Goal: Information Seeking & Learning: Learn about a topic

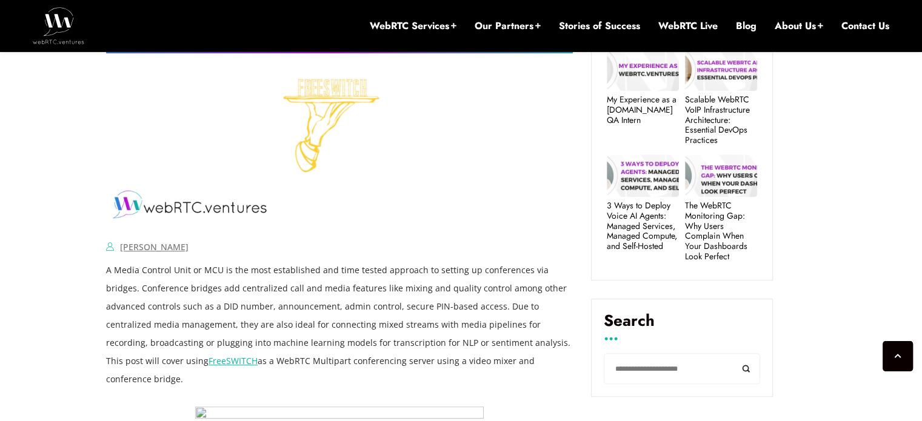
scroll to position [570, 0]
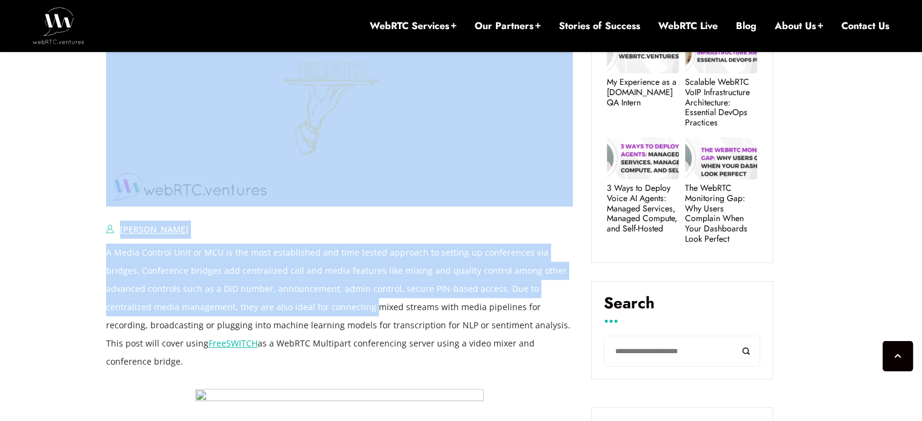
drag, startPoint x: 99, startPoint y: 245, endPoint x: 340, endPoint y: 236, distance: 241.3
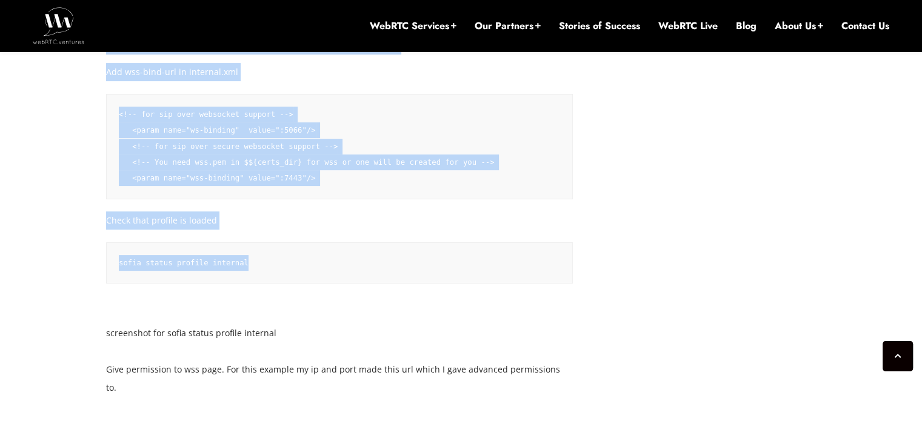
scroll to position [4871, 0]
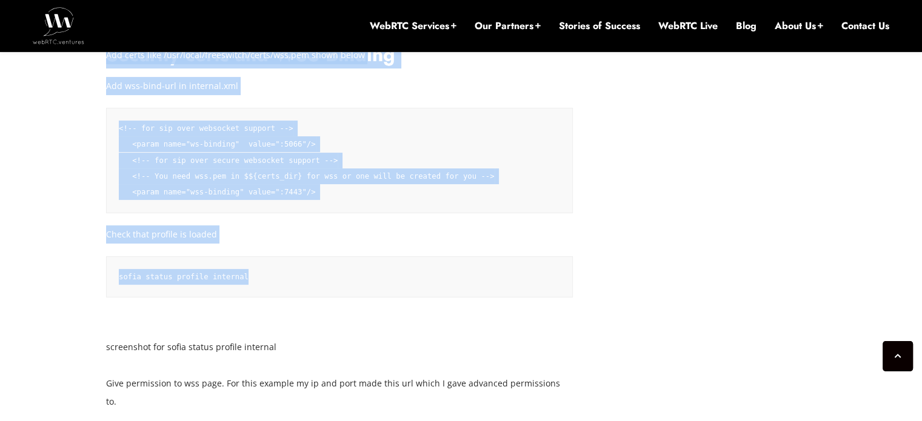
drag, startPoint x: 98, startPoint y: 254, endPoint x: 271, endPoint y: 283, distance: 176.3
copy article "[DATE] [PERSON_NAME] Comments Off on Configuring FreeSWITCH as a WebRTC MCU Med…"
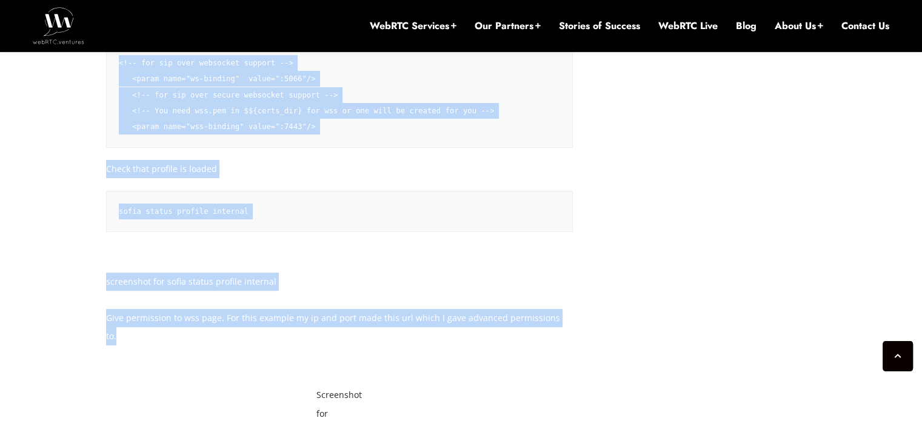
scroll to position [5041, 0]
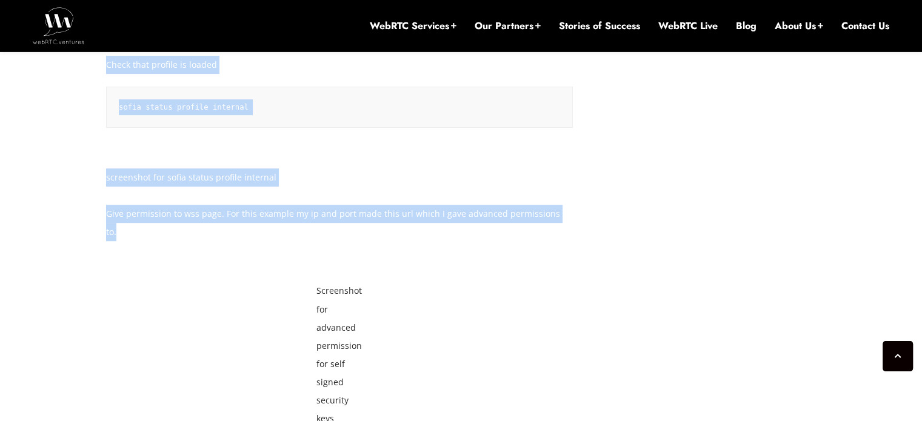
drag, startPoint x: 102, startPoint y: 234, endPoint x: 308, endPoint y: 108, distance: 241.5
copy article "[DATE] [PERSON_NAME] Comments Off on Configuring FreeSWITCH as a WebRTC MCU Med…"
